Goal: Task Accomplishment & Management: Manage account settings

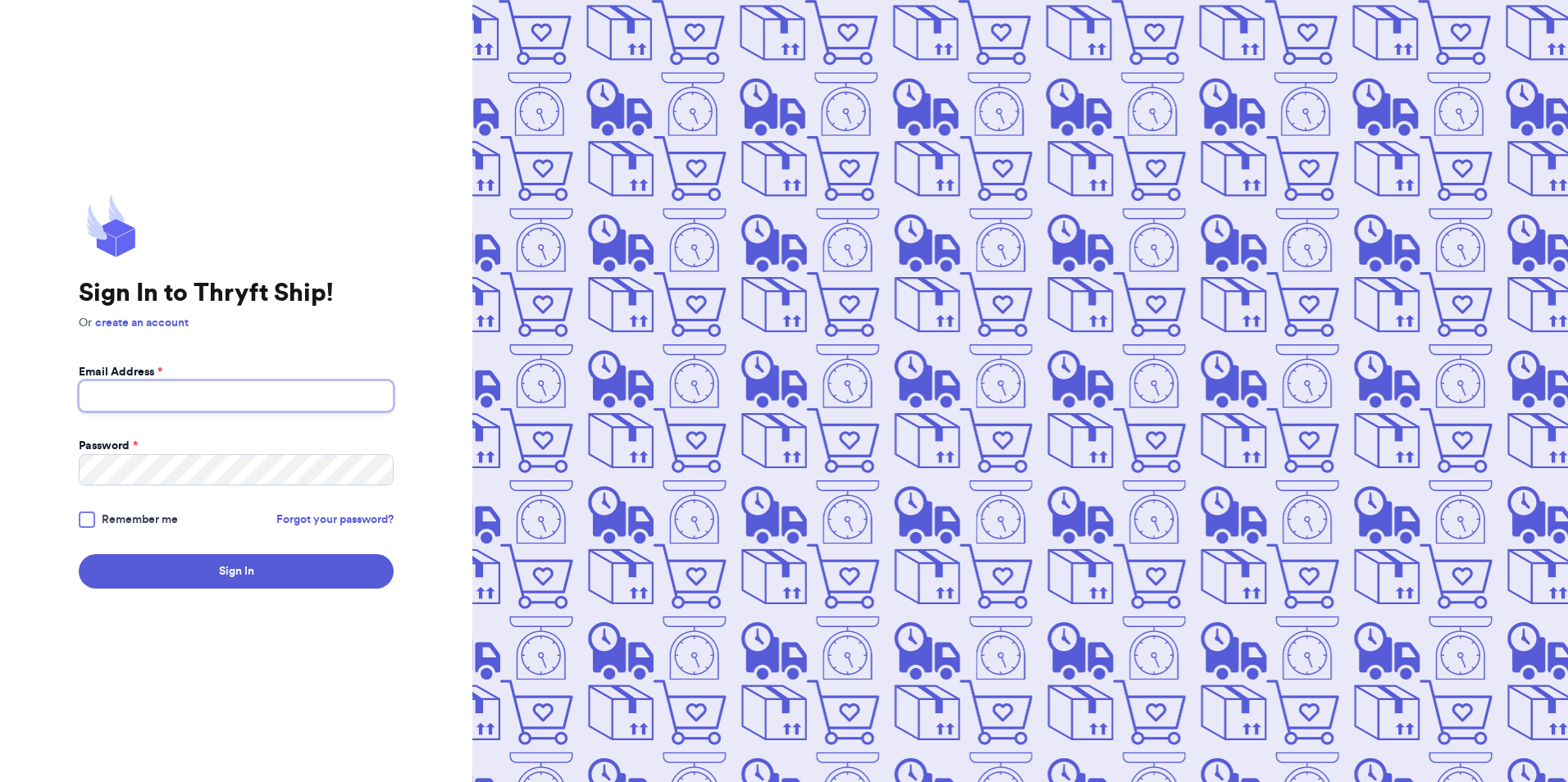
click at [290, 396] on input "Email Address *" at bounding box center [236, 396] width 315 height 31
type input "[EMAIL_ADDRESS][DOMAIN_NAME]"
click at [303, 523] on link "Forgot your password?" at bounding box center [335, 520] width 117 height 16
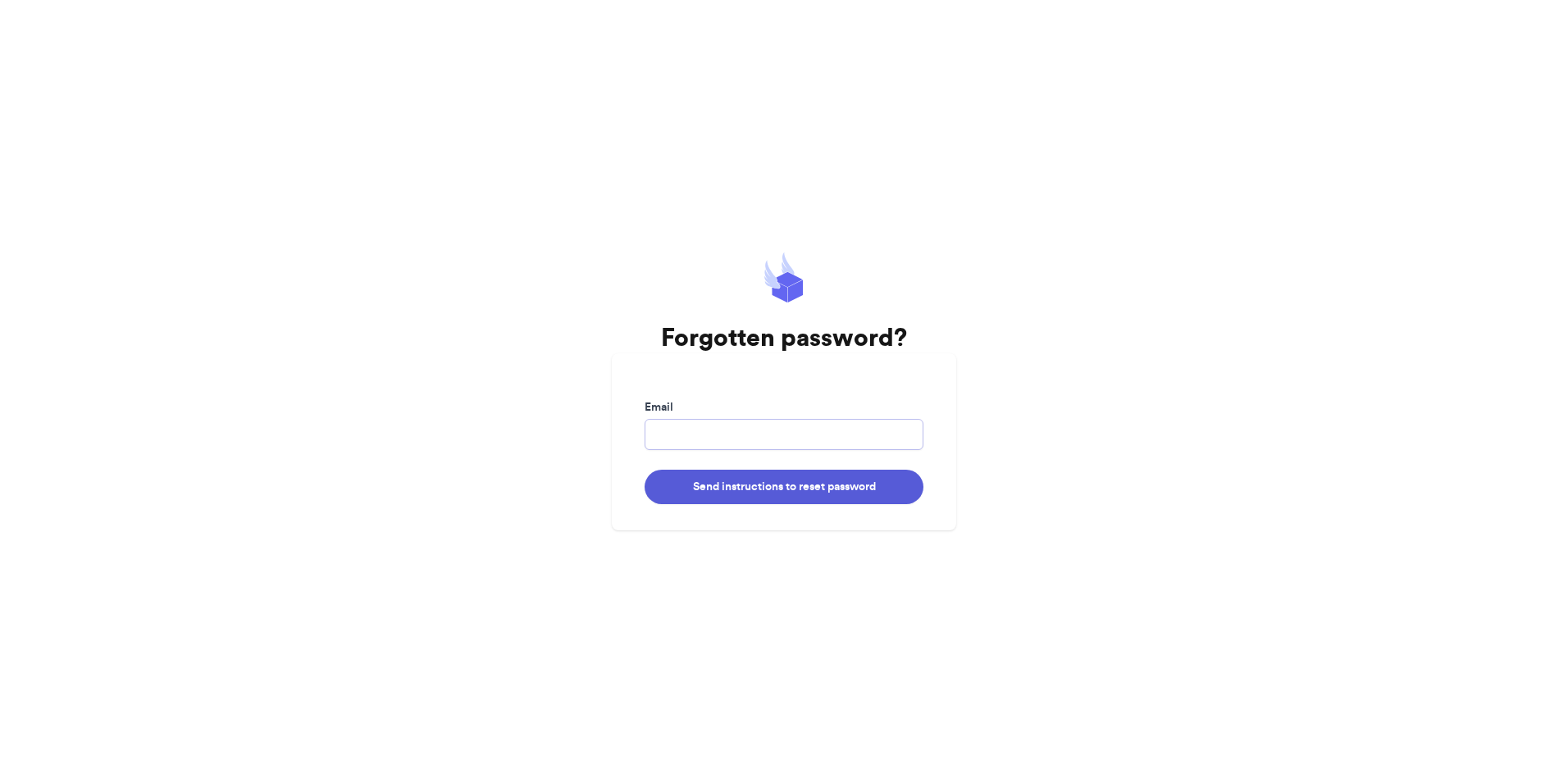
click at [687, 428] on input "Email" at bounding box center [784, 434] width 279 height 31
type input "[EMAIL_ADDRESS][DOMAIN_NAME]"
click at [714, 487] on button "Send instructions to reset password" at bounding box center [784, 487] width 279 height 35
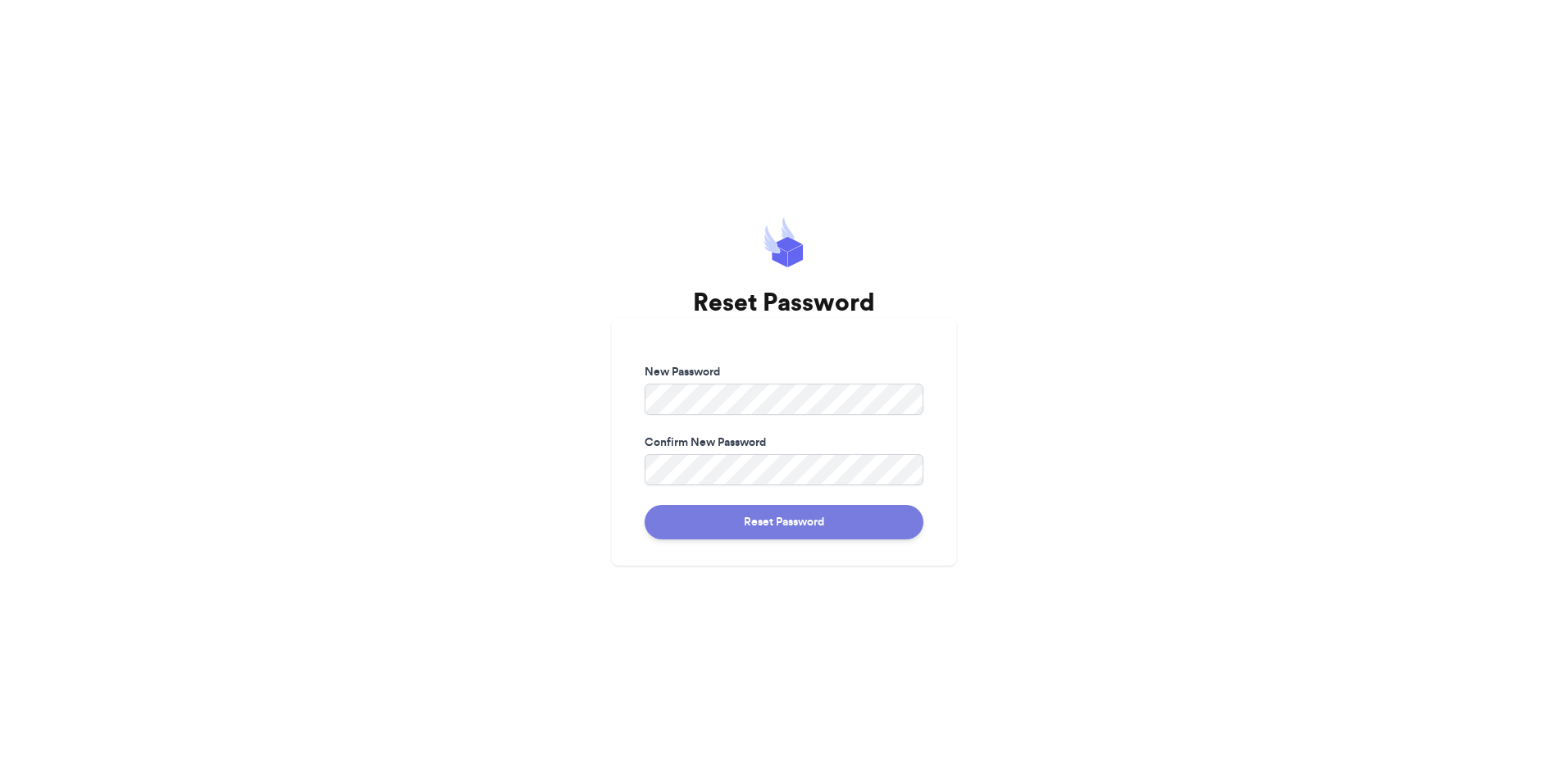
click at [870, 515] on button "Reset Password" at bounding box center [784, 523] width 279 height 35
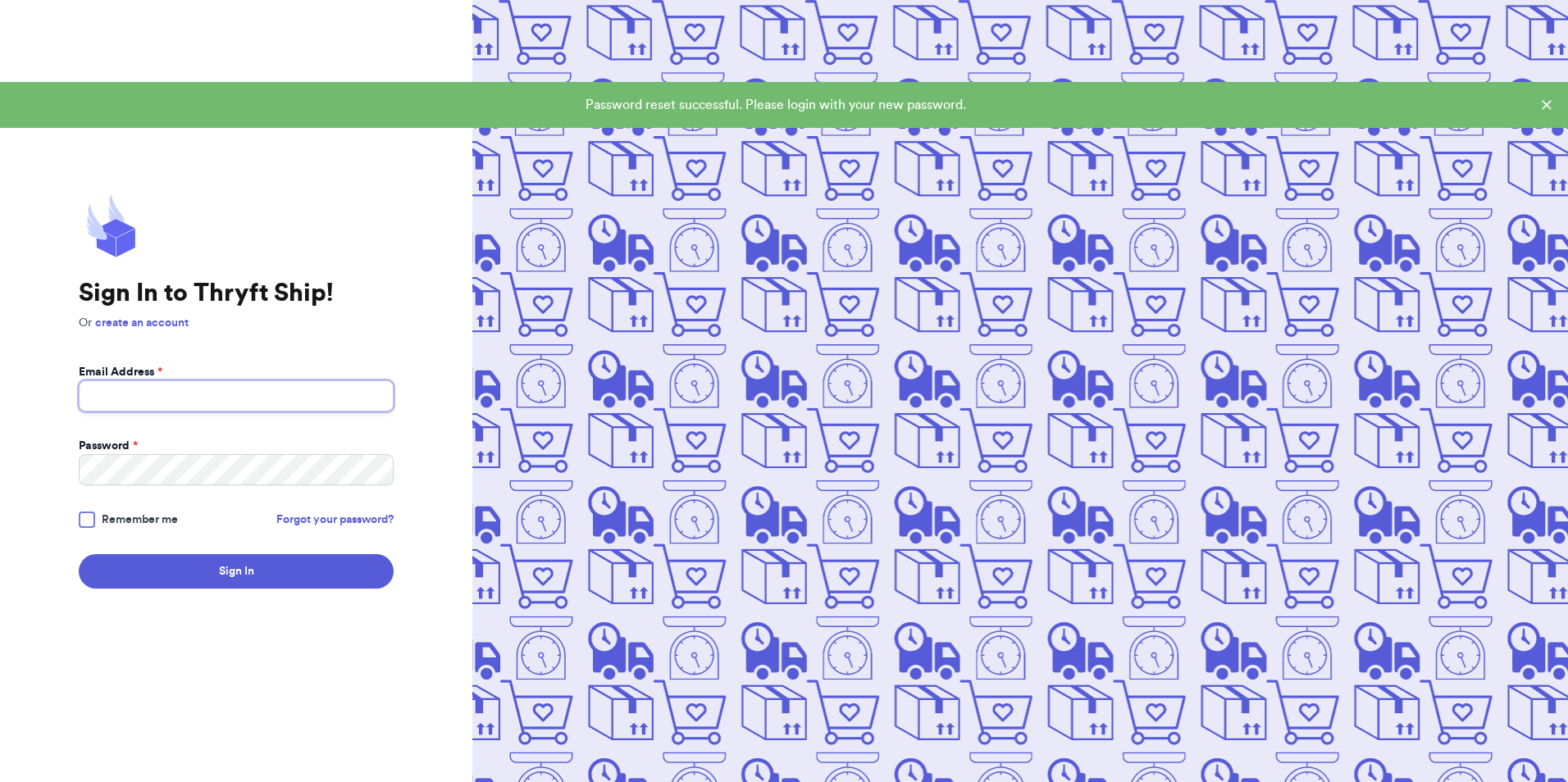
click at [306, 391] on input "Email Address *" at bounding box center [236, 396] width 315 height 31
type input "[EMAIL_ADDRESS][DOMAIN_NAME]"
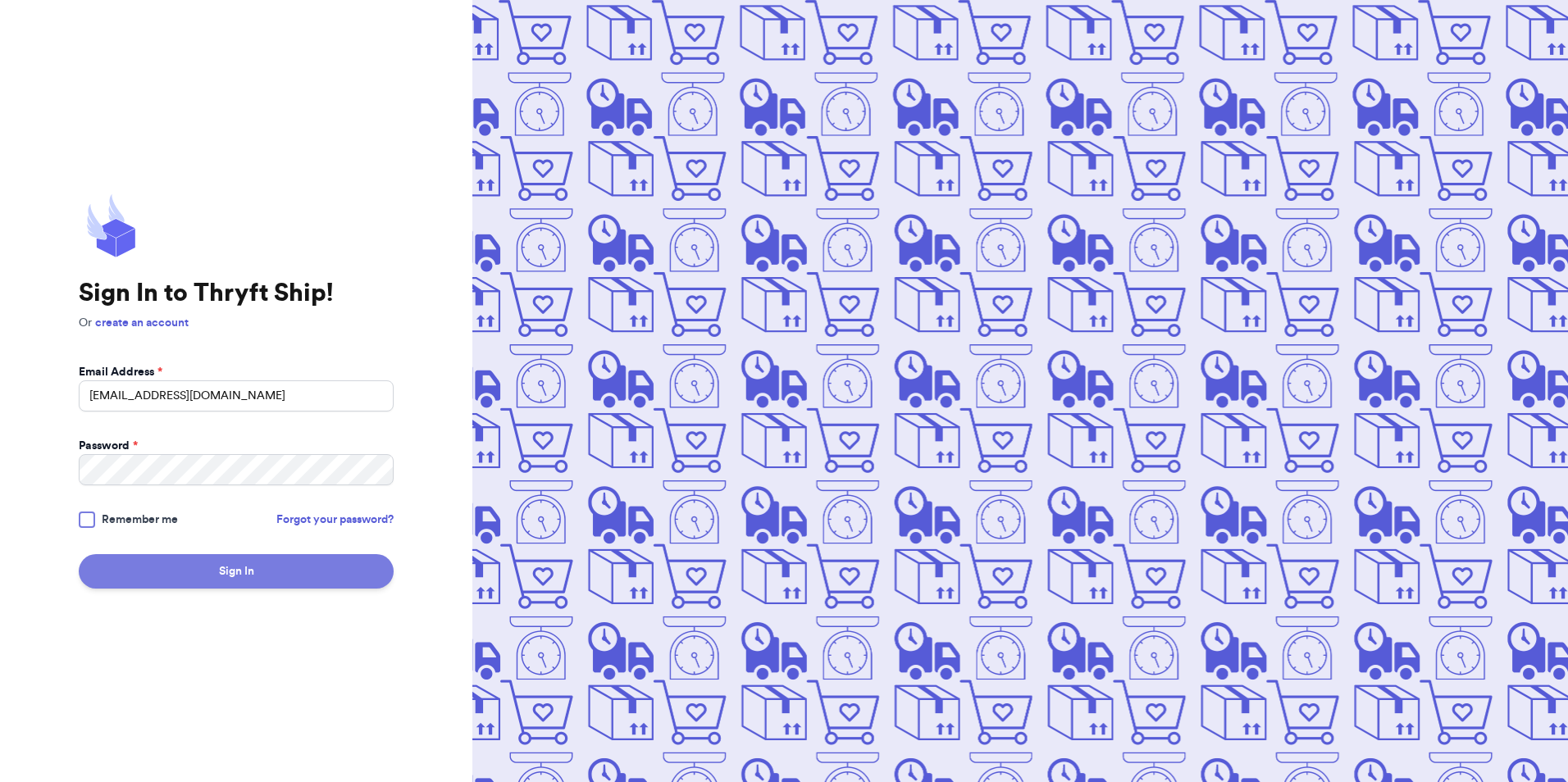
click at [233, 565] on button "Sign In" at bounding box center [236, 572] width 315 height 35
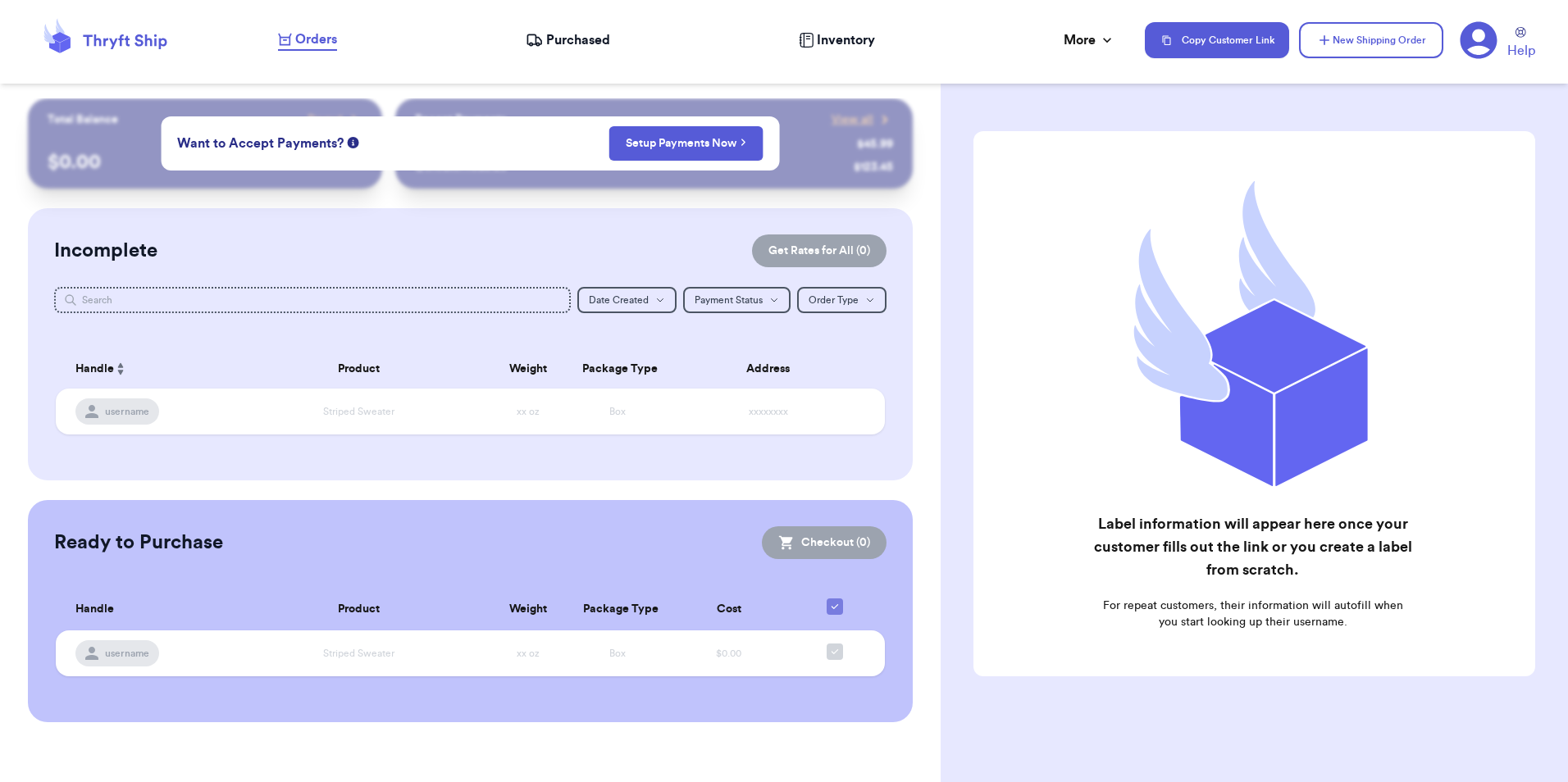
click at [1475, 40] on icon at bounding box center [1478, 39] width 37 height 37
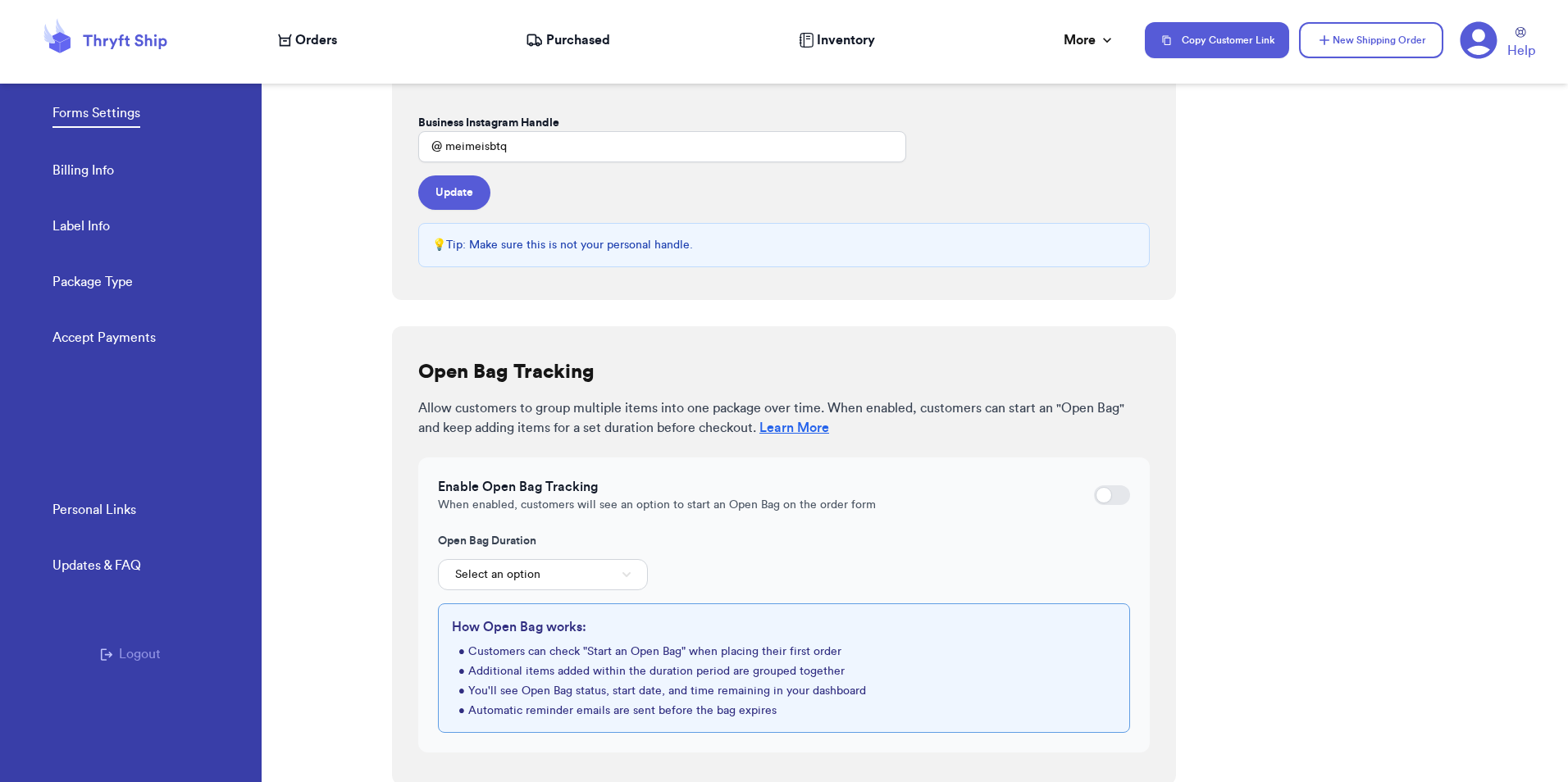
scroll to position [336, 0]
click at [104, 339] on link "Accept Payments" at bounding box center [105, 339] width 104 height 23
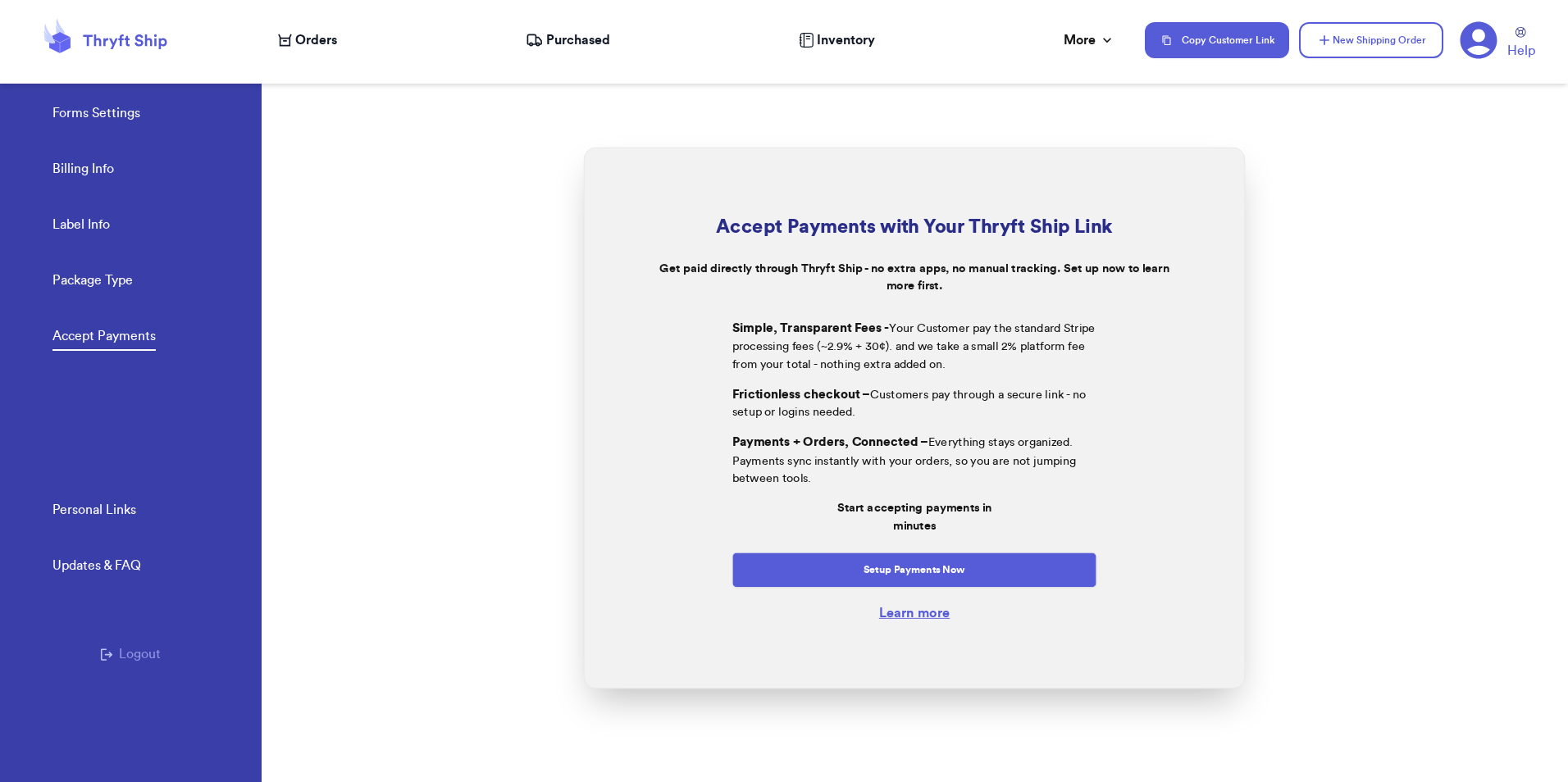
click at [113, 284] on link "Package Type" at bounding box center [93, 282] width 81 height 23
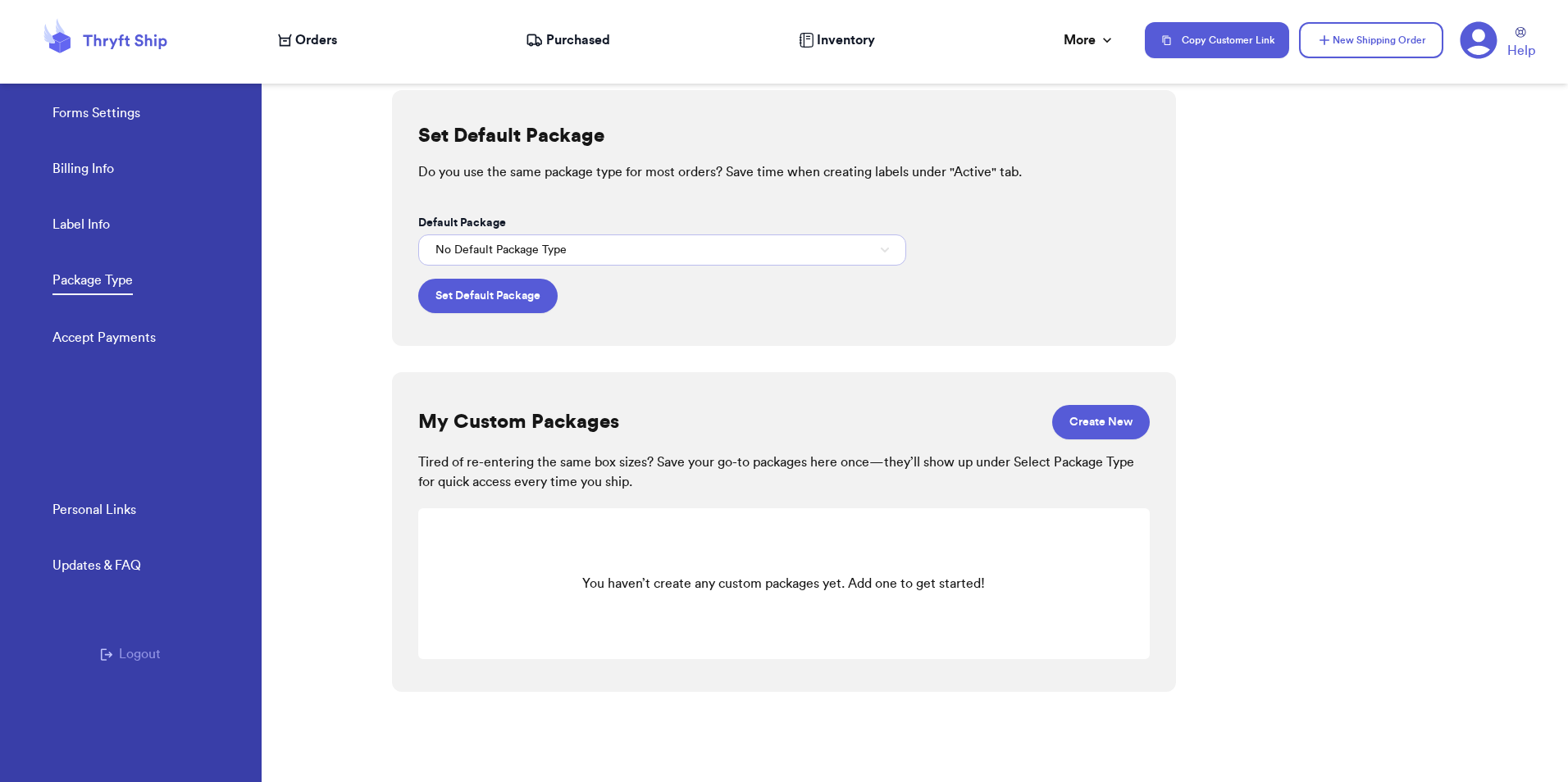
click at [520, 252] on span "No Default Package Type" at bounding box center [501, 250] width 132 height 16
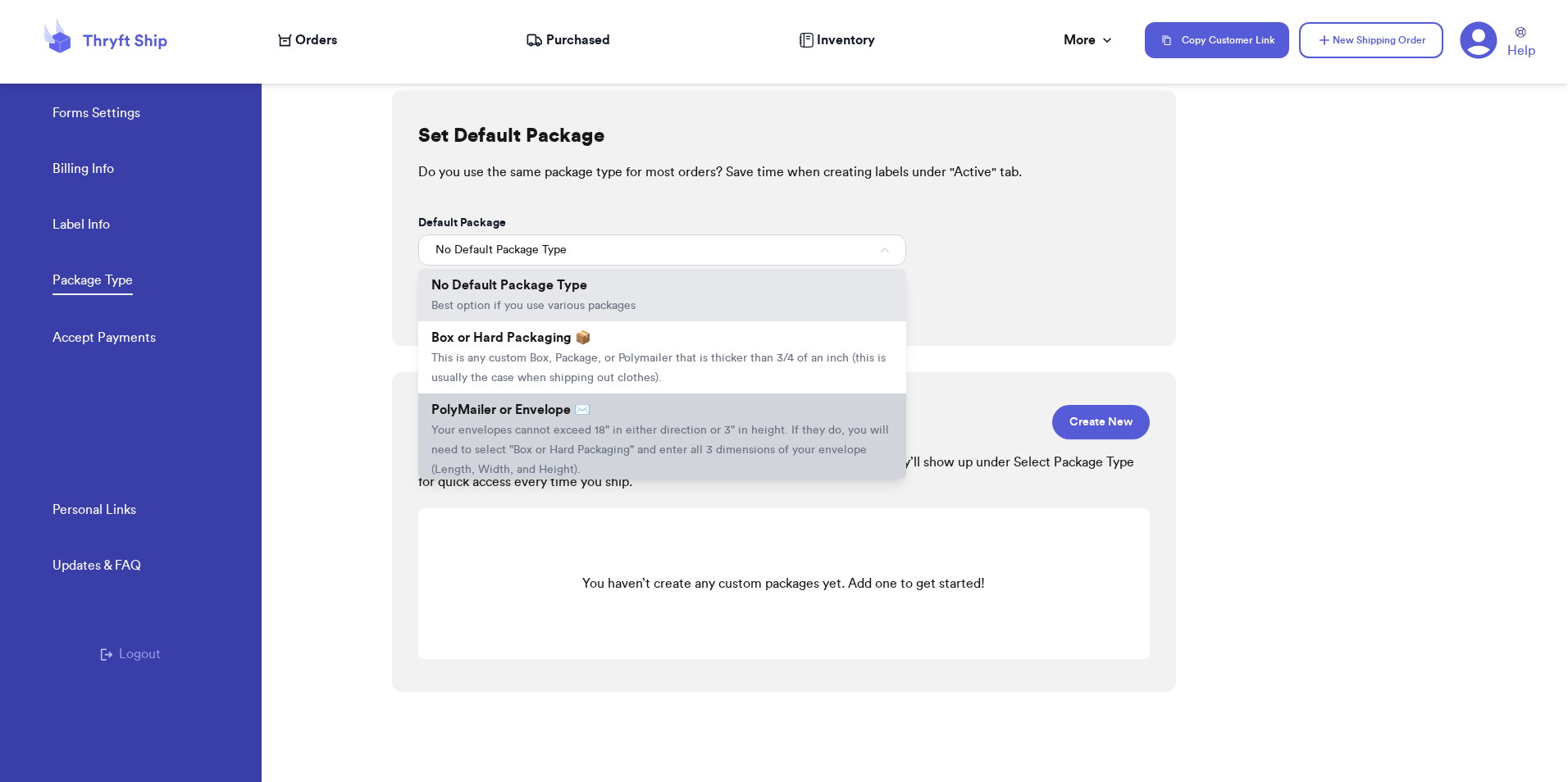
click at [576, 417] on li "PolyMailer or Envelope ✉️ Your envelopes cannot exceed 18" in either direction …" at bounding box center [662, 440] width 488 height 92
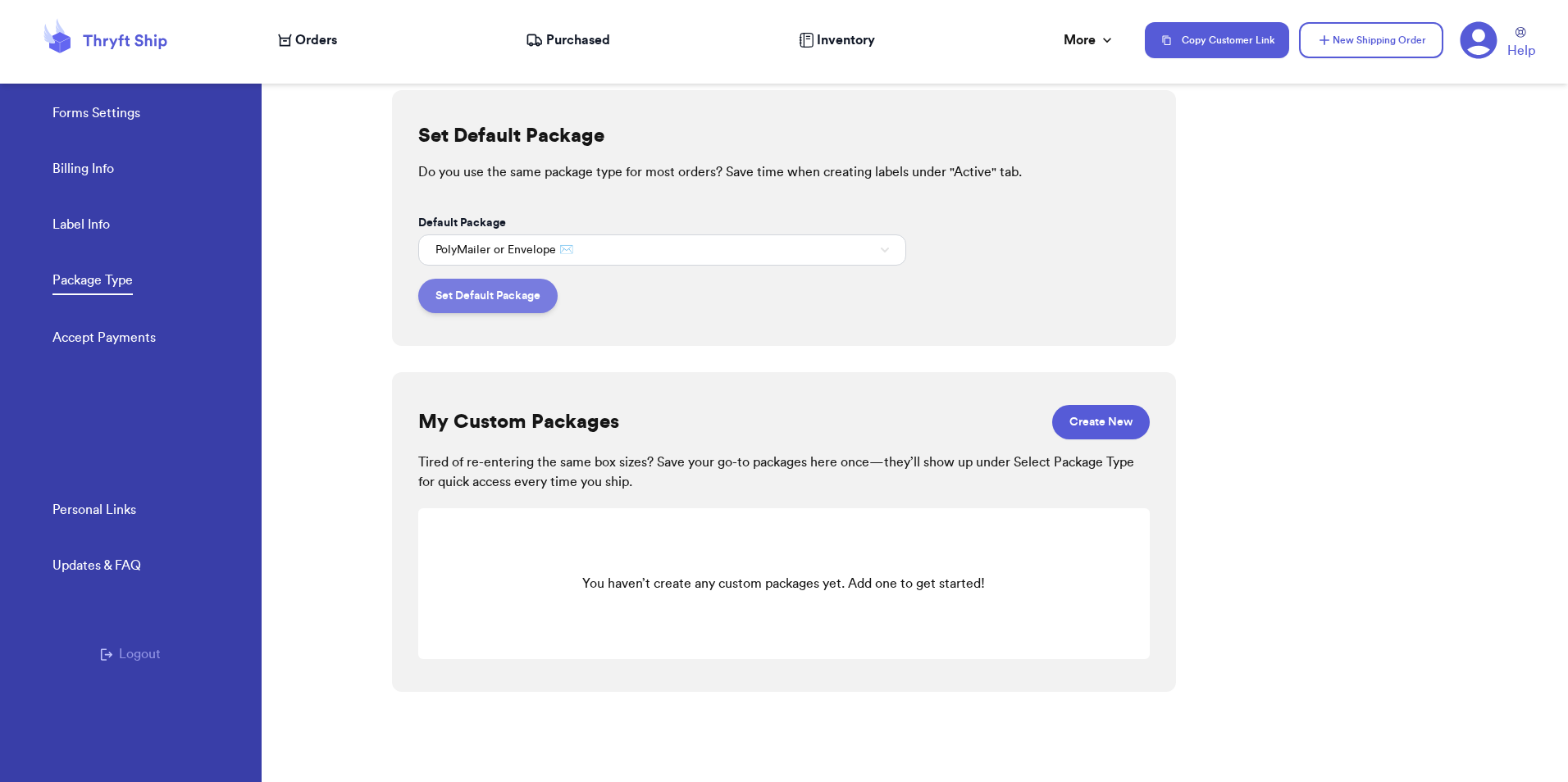
click at [507, 298] on button "Set Default Package" at bounding box center [487, 296] width 139 height 35
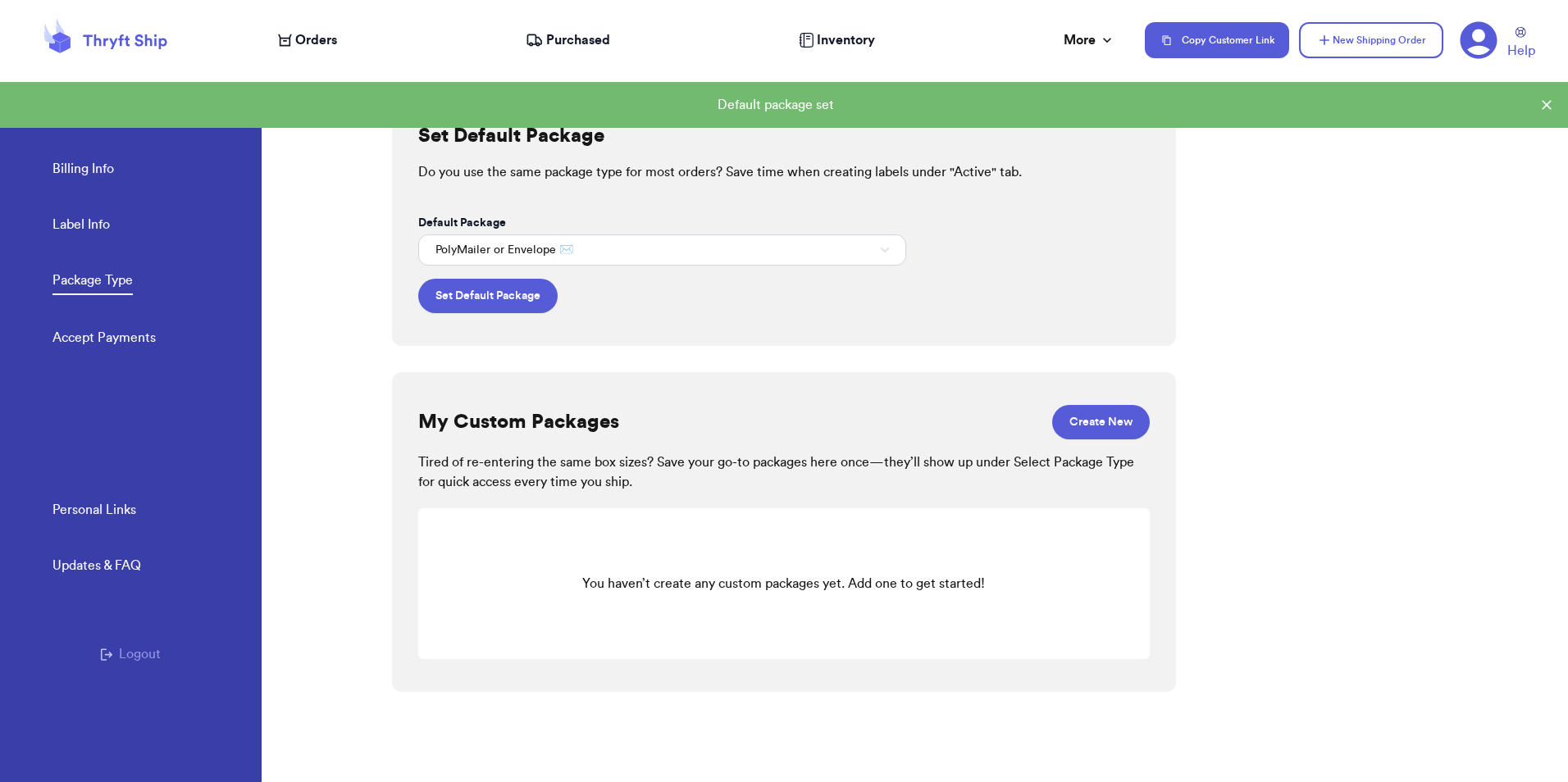
click at [112, 168] on link "Billing Info" at bounding box center [84, 171] width 61 height 23
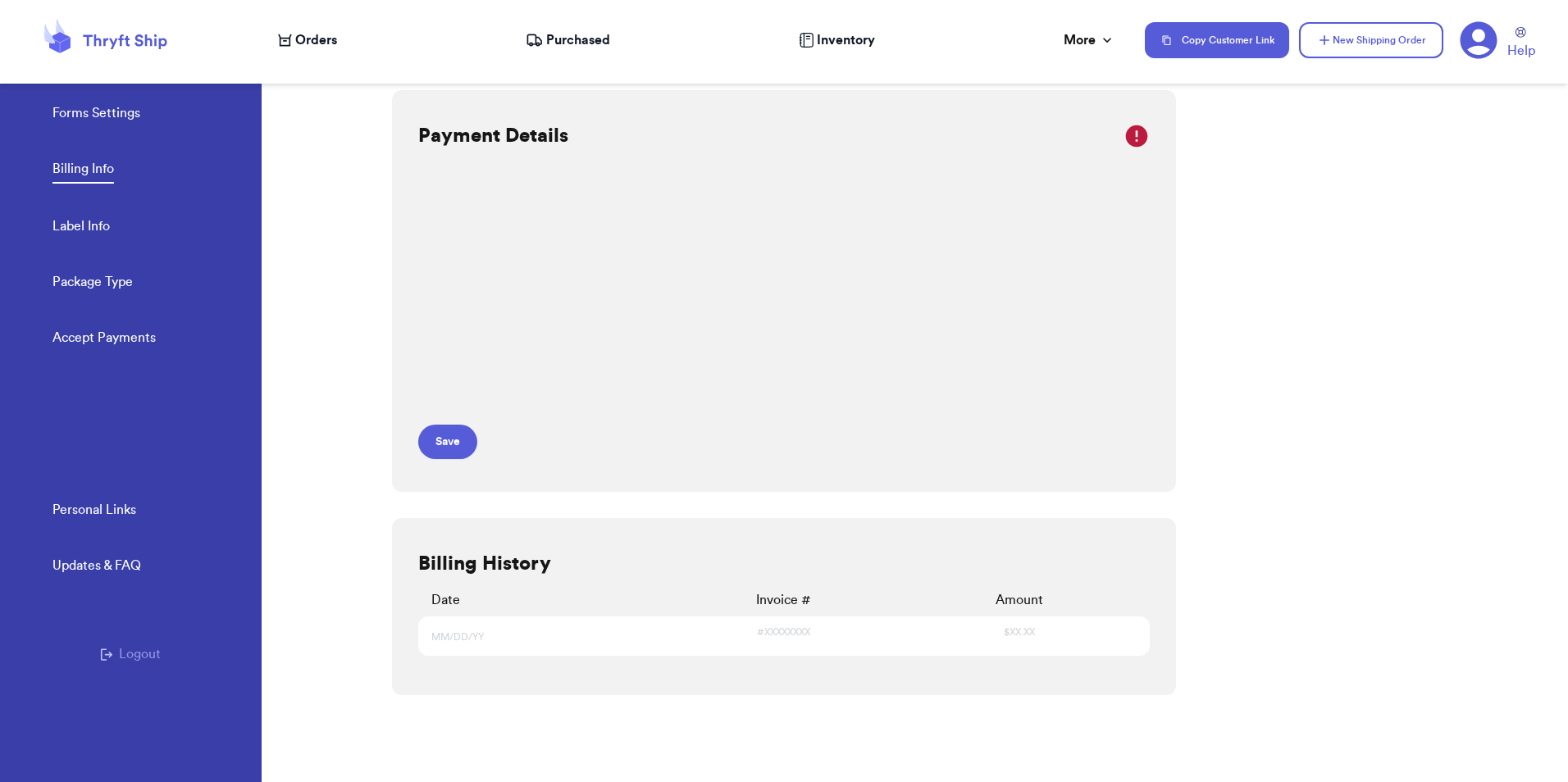
click at [338, 48] on div "Orders Purchased Inventory More Stats Completed Orders Payments Payouts" at bounding box center [702, 40] width 850 height 19
click at [306, 35] on span "Orders" at bounding box center [316, 40] width 42 height 19
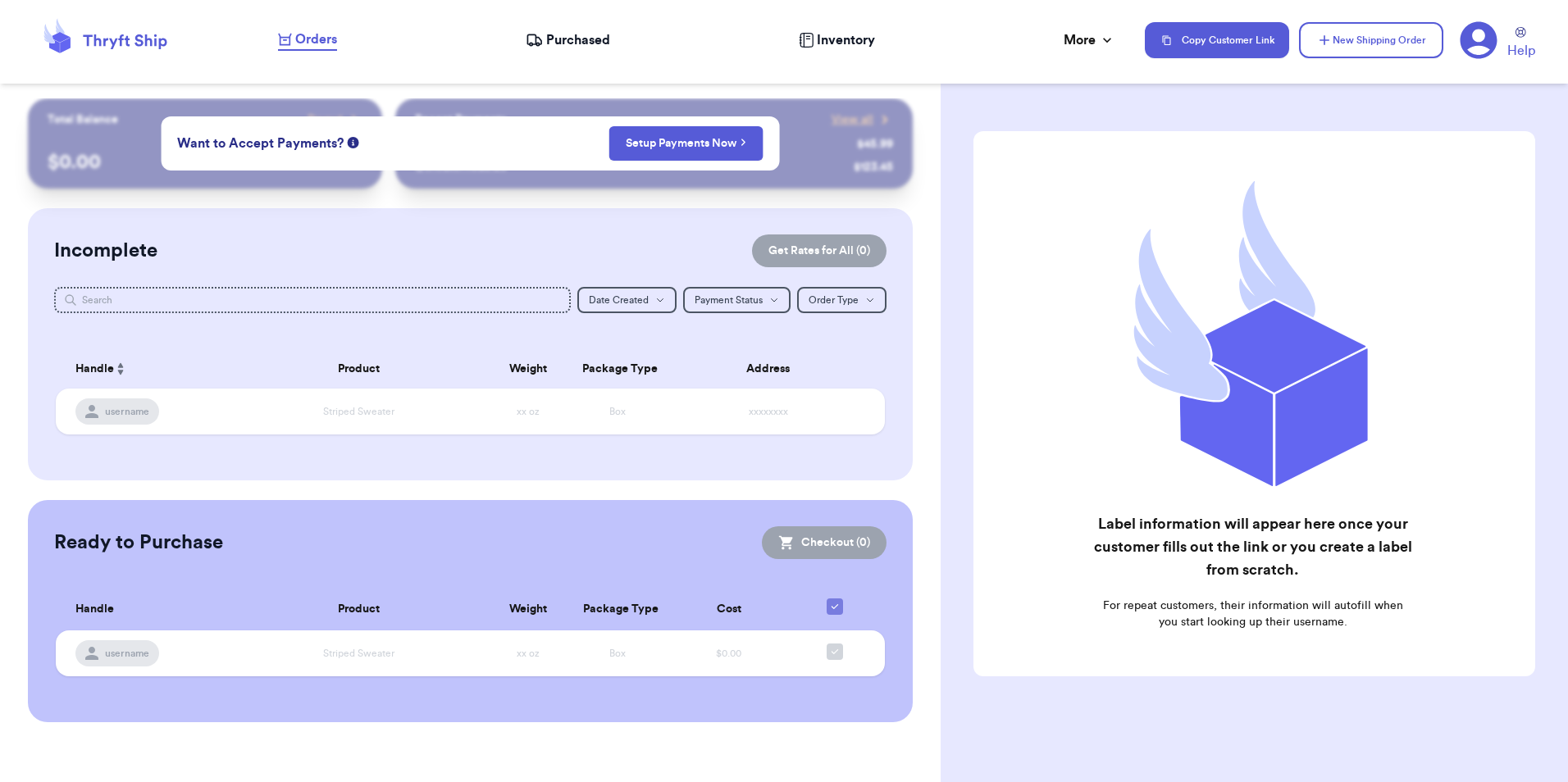
click at [86, 37] on icon at bounding box center [124, 41] width 84 height 14
click at [1103, 42] on icon at bounding box center [1107, 39] width 16 height 16
click at [1021, 79] on div "Stats" at bounding box center [1030, 80] width 130 height 19
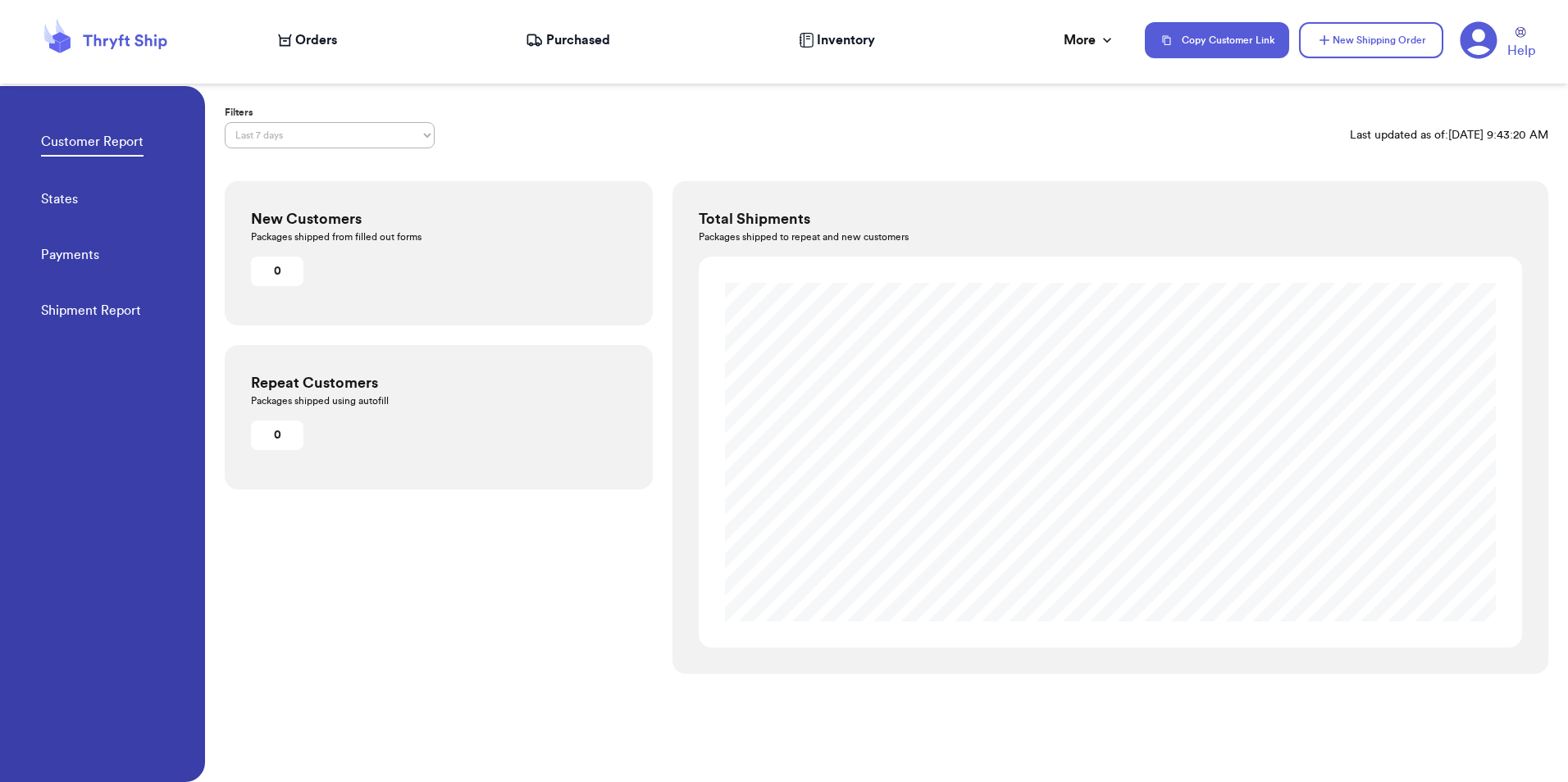
click at [1471, 39] on icon at bounding box center [1478, 40] width 37 height 37
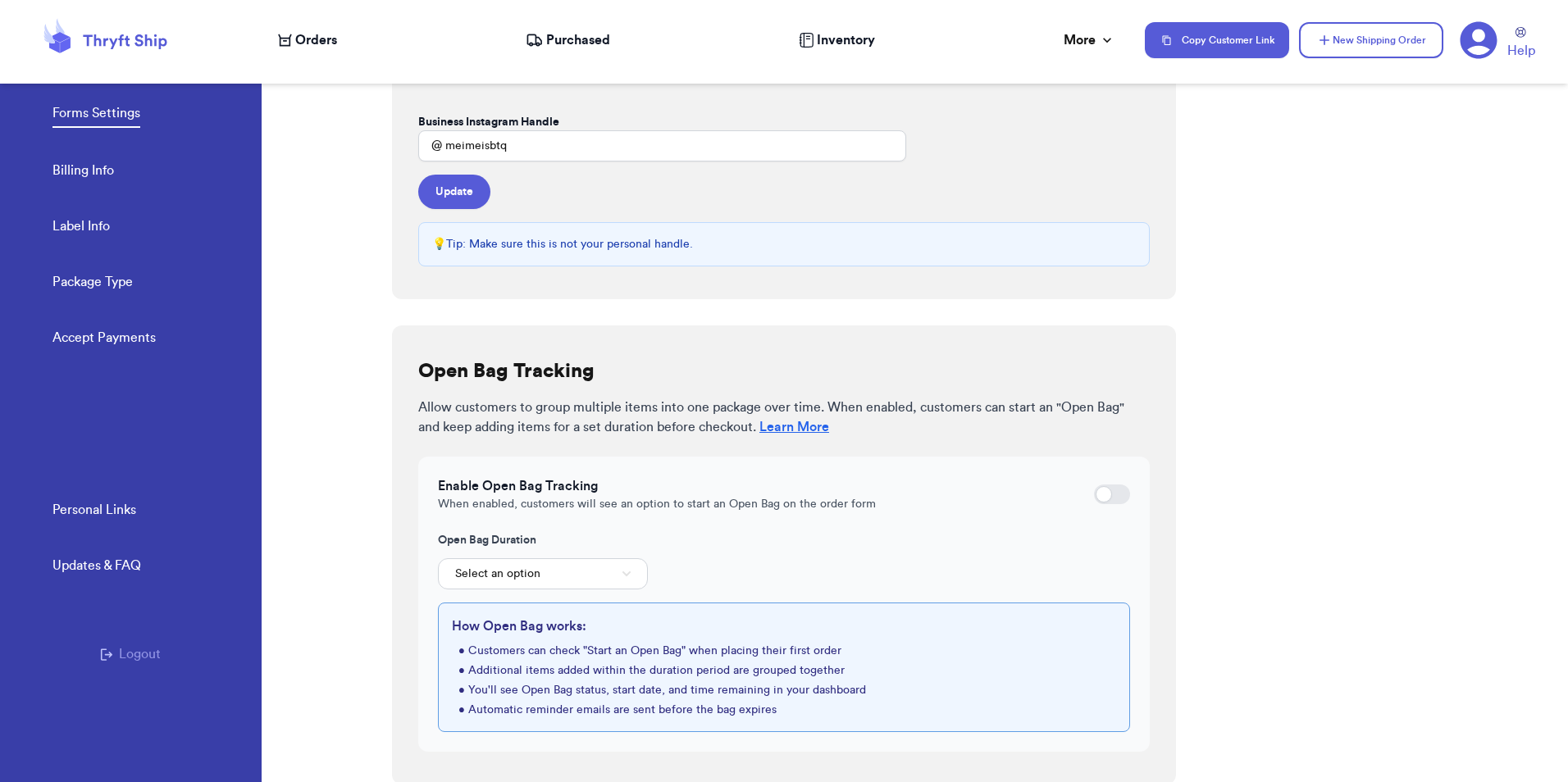
scroll to position [333, 0]
